Goal: Task Accomplishment & Management: Manage account settings

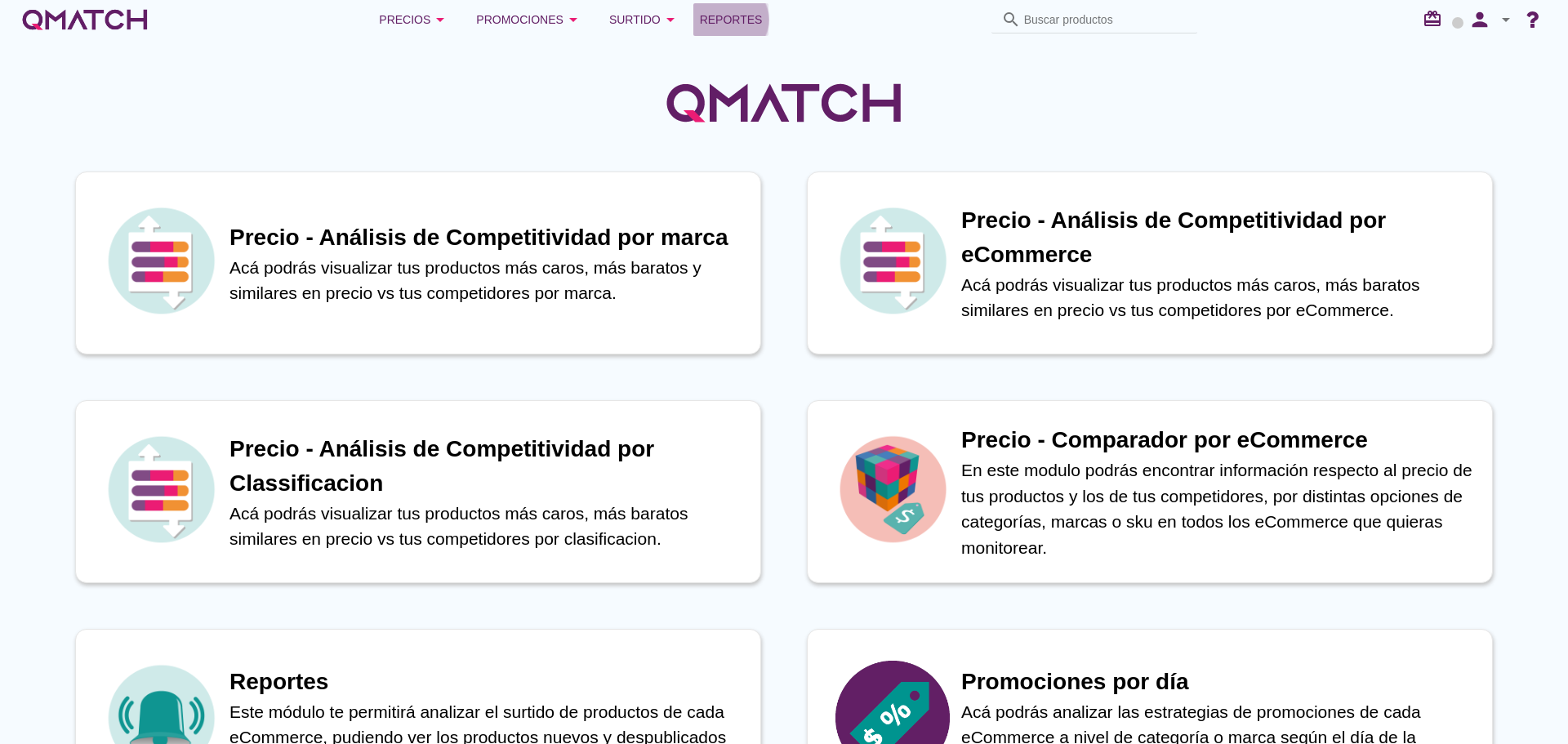
click at [717, 27] on span "Reportes" at bounding box center [731, 19] width 62 height 20
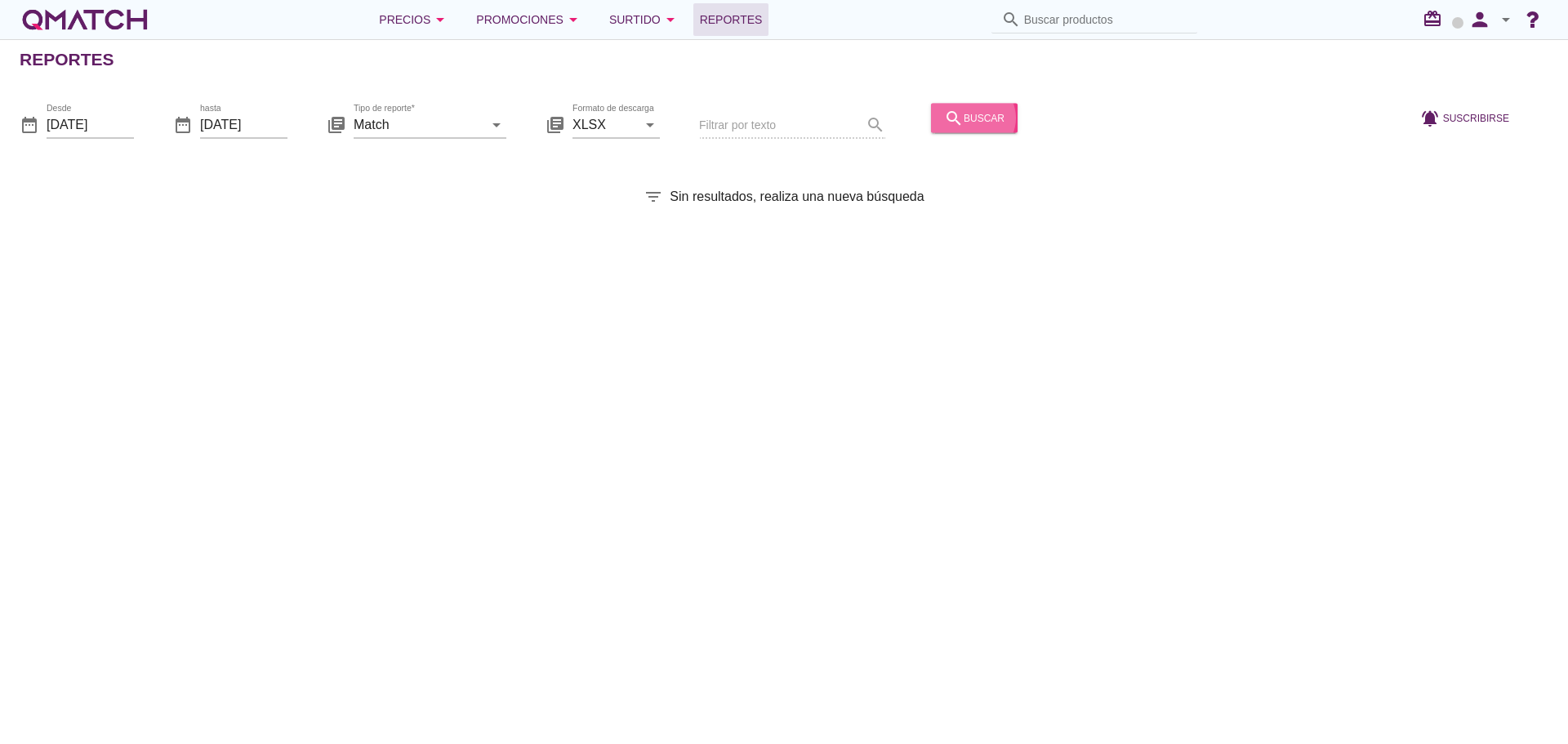
click at [948, 128] on button "search buscar" at bounding box center [974, 117] width 86 height 29
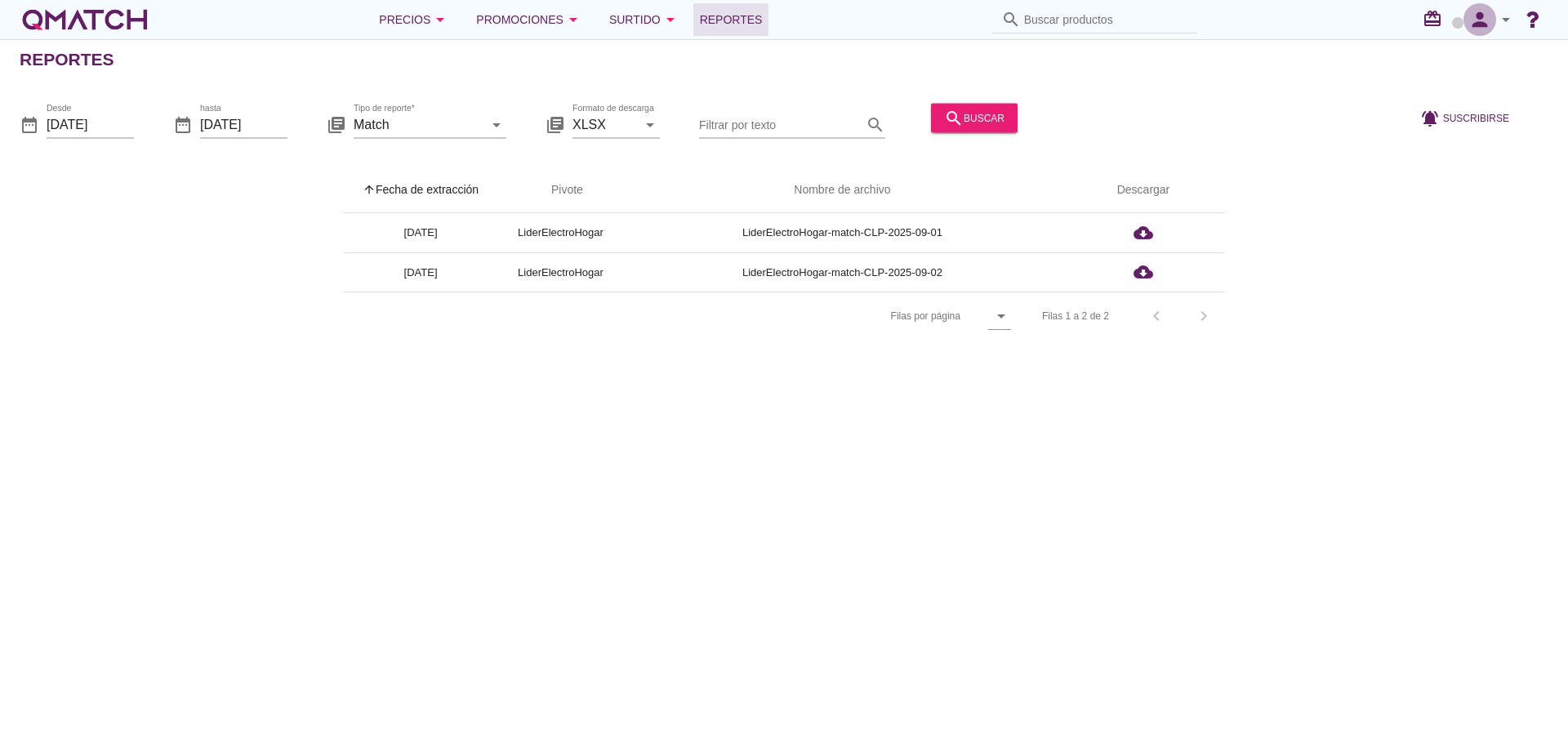
click at [1476, 19] on icon "person" at bounding box center [1480, 20] width 33 height 23
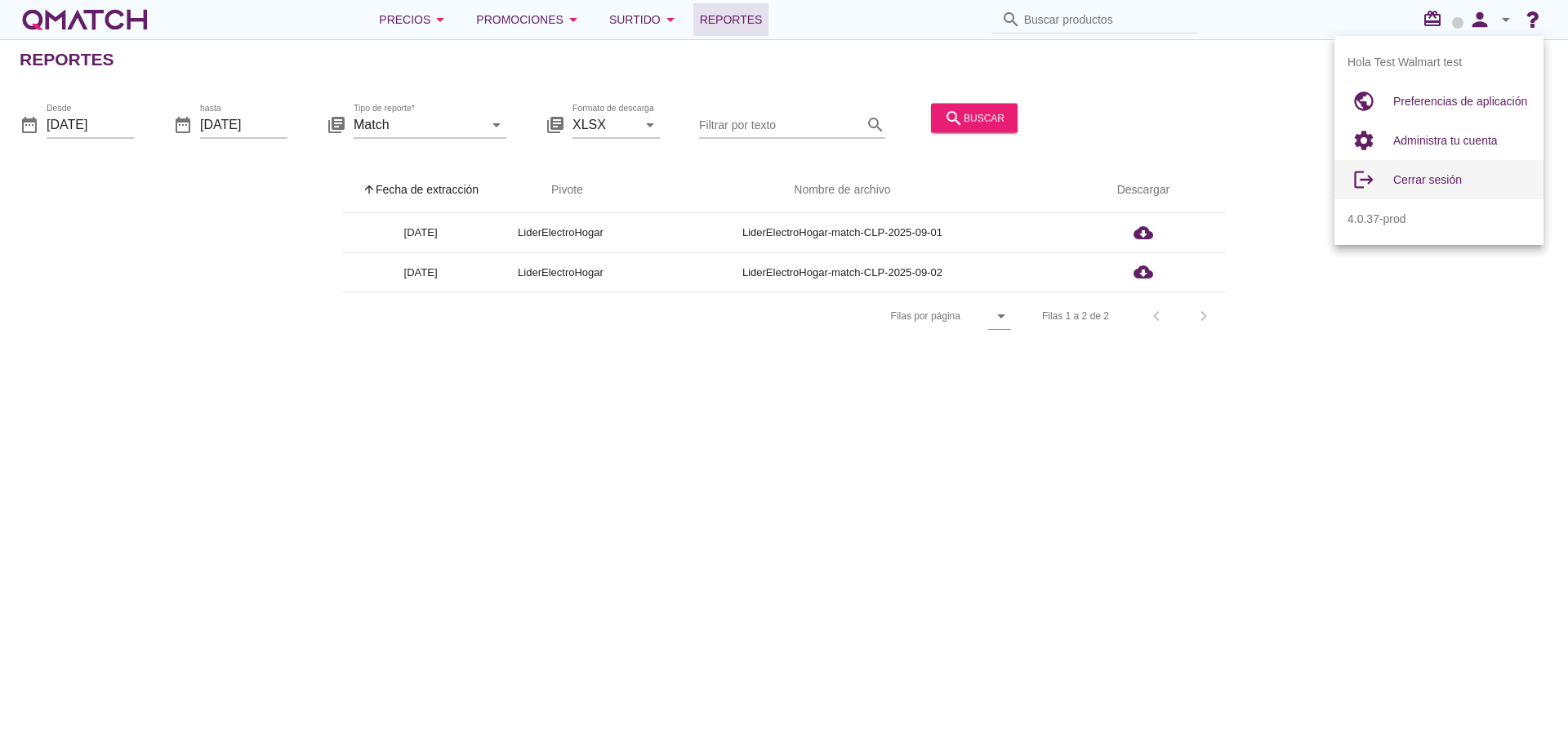
click at [1432, 187] on div "Cerrar sesión" at bounding box center [1462, 179] width 137 height 20
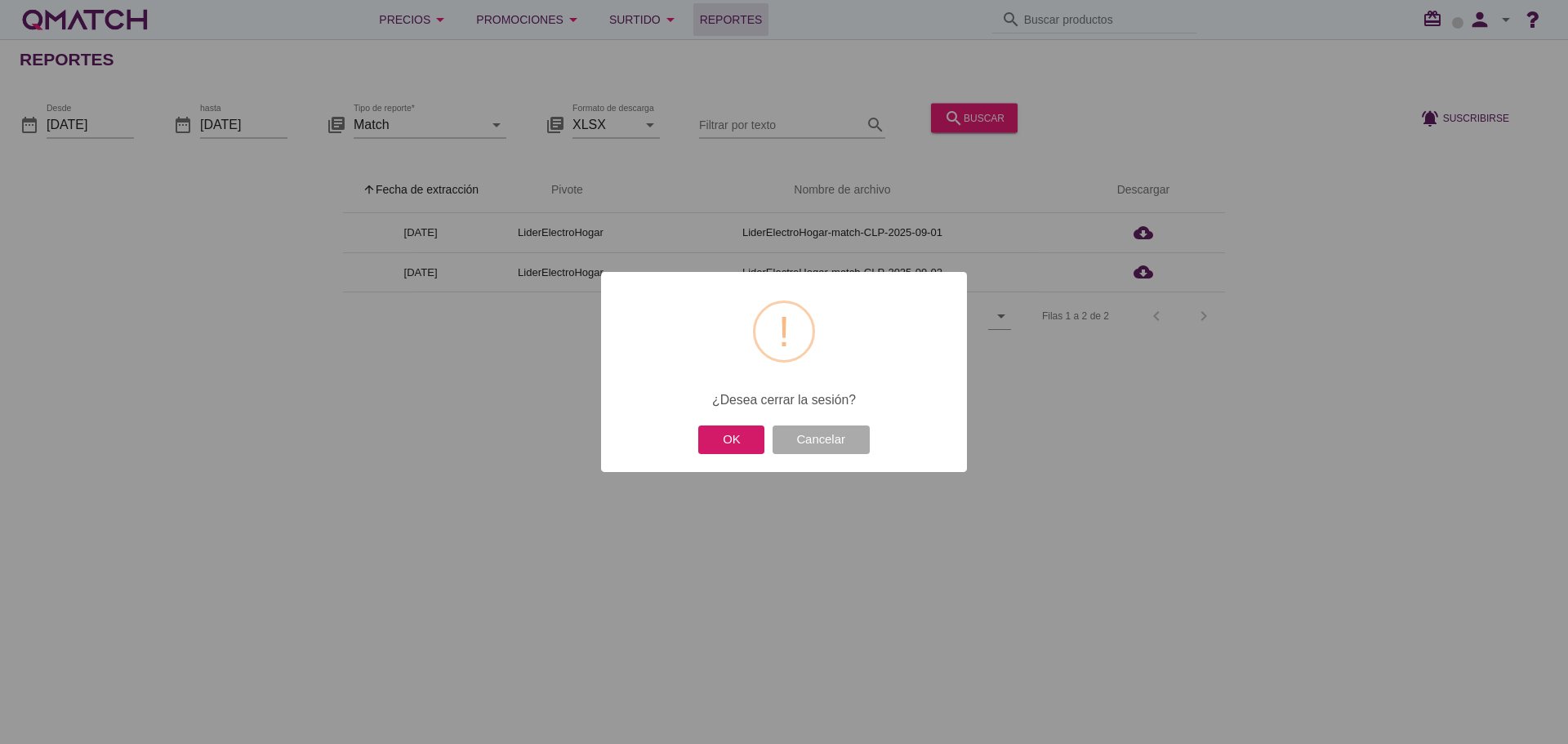
click at [736, 437] on button "OK" at bounding box center [731, 439] width 66 height 28
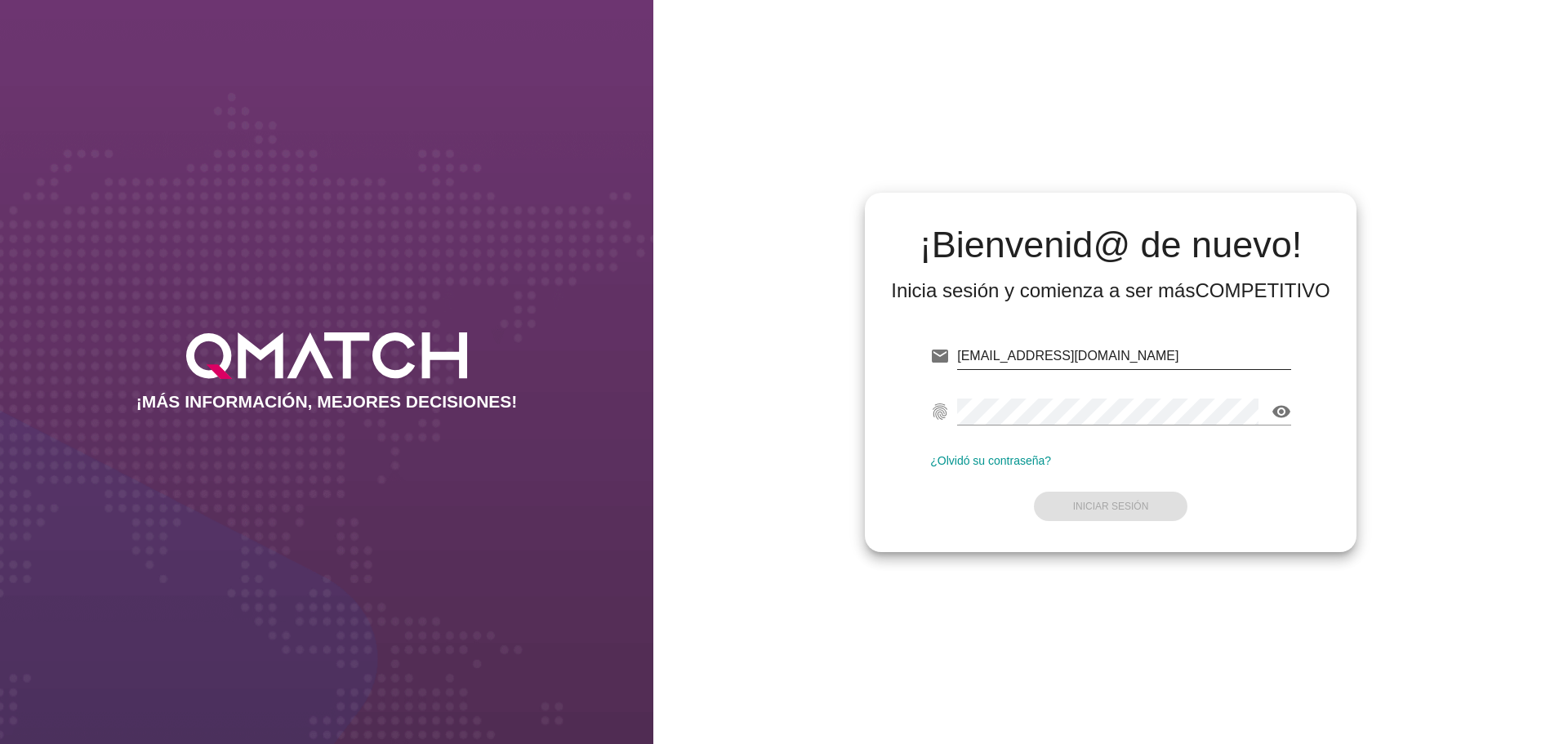
click at [1102, 354] on input "test@test.walmart.com" at bounding box center [1124, 356] width 334 height 27
type input "test@test.ahumada.cl"
click at [1132, 500] on button "Iniciar Sesión" at bounding box center [1111, 506] width 154 height 29
